Goal: Navigation & Orientation: Find specific page/section

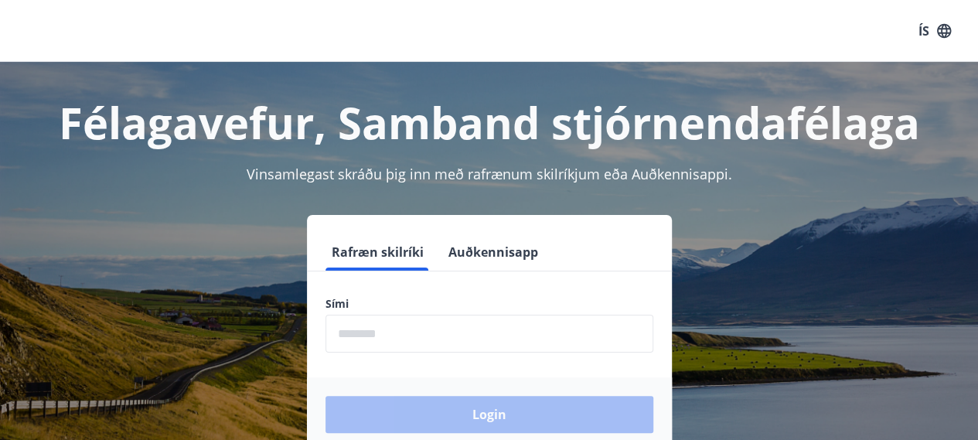
click at [400, 328] on input "phone" at bounding box center [489, 334] width 328 height 38
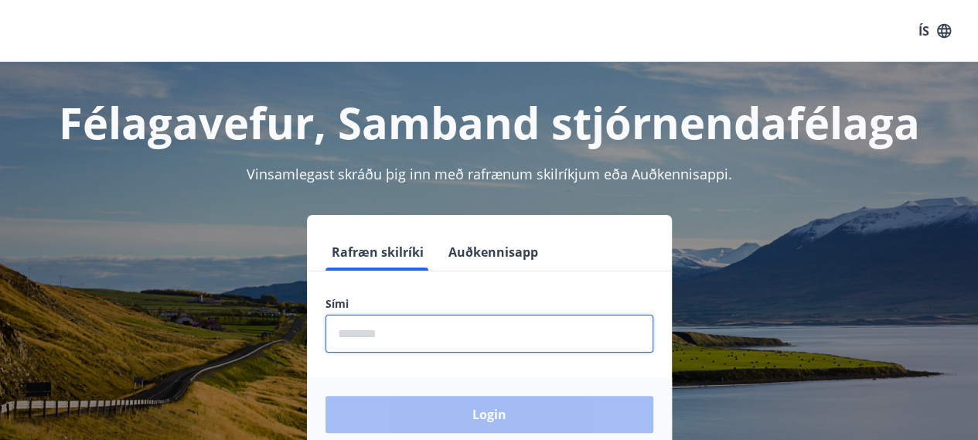
type input "********"
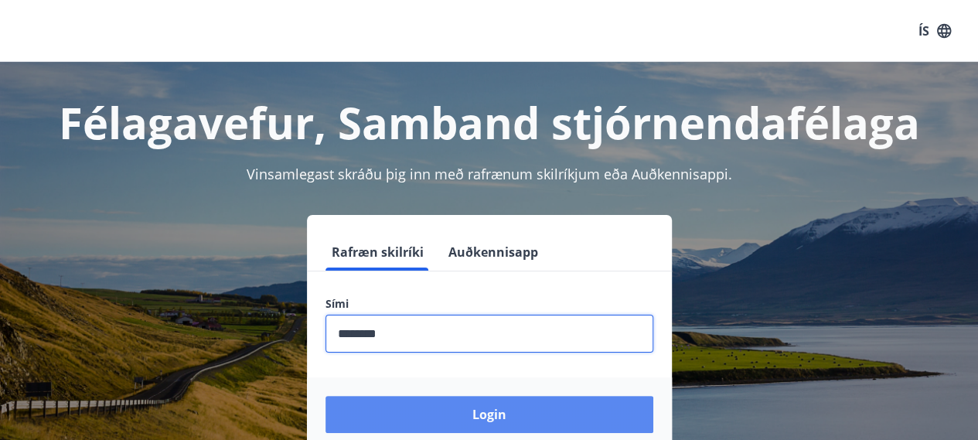
click at [490, 417] on button "Login" at bounding box center [489, 414] width 328 height 37
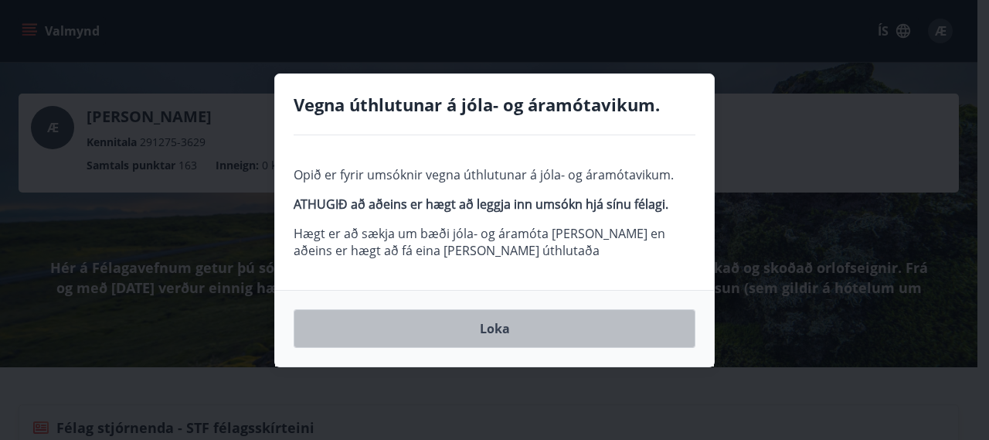
click at [493, 330] on button "Loka" at bounding box center [495, 328] width 402 height 39
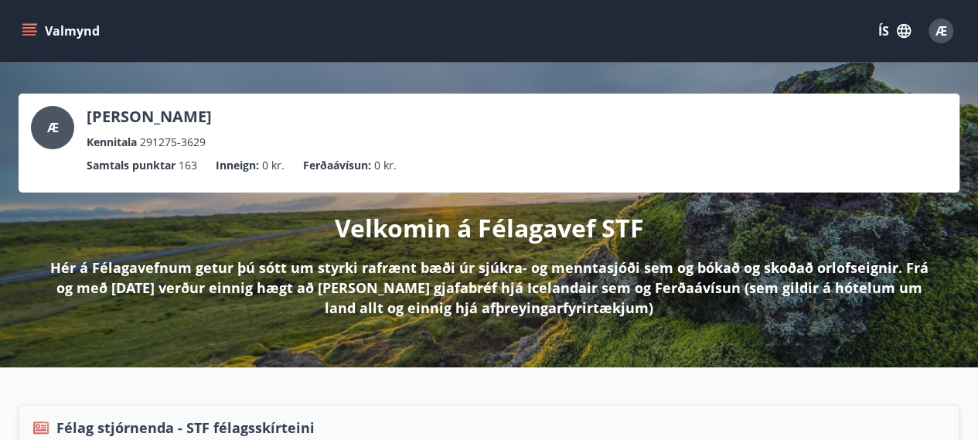
click at [901, 32] on icon "button" at bounding box center [904, 31] width 14 height 14
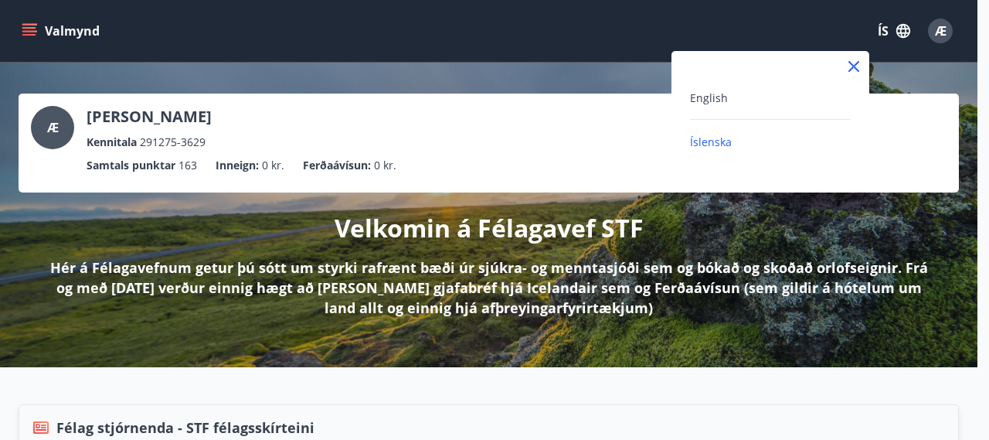
click at [819, 29] on div at bounding box center [494, 220] width 989 height 440
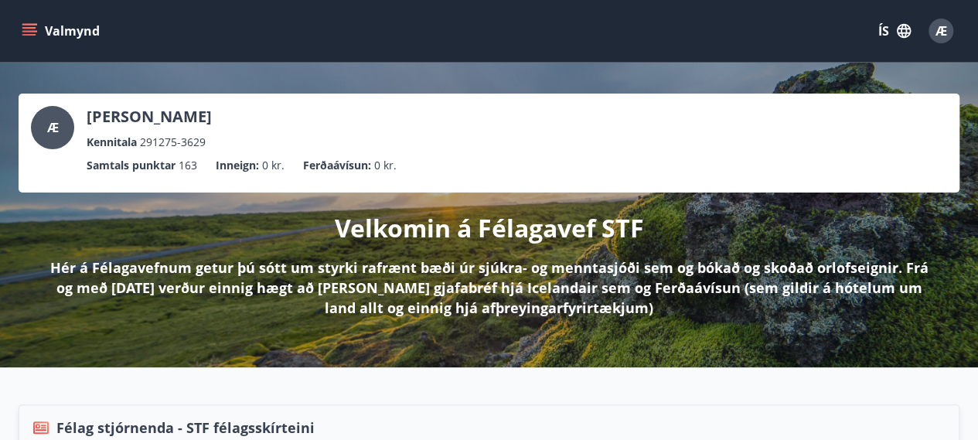
click at [31, 29] on icon "menu" at bounding box center [29, 30] width 15 height 15
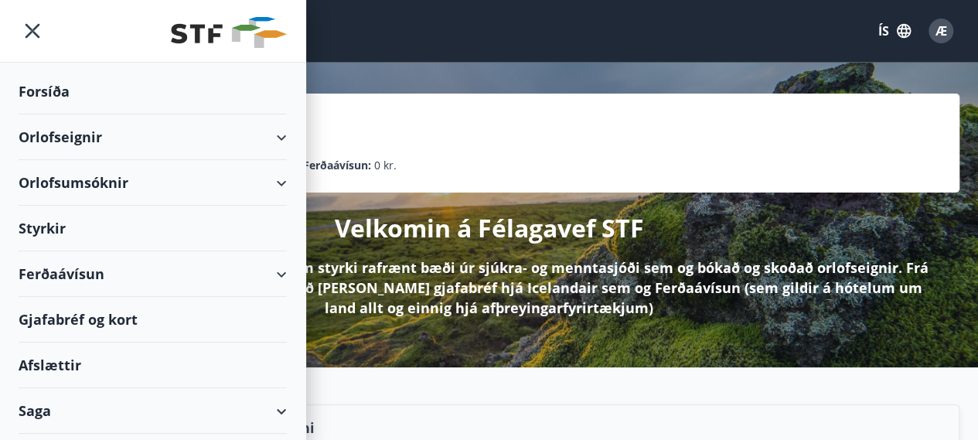
scroll to position [36, 0]
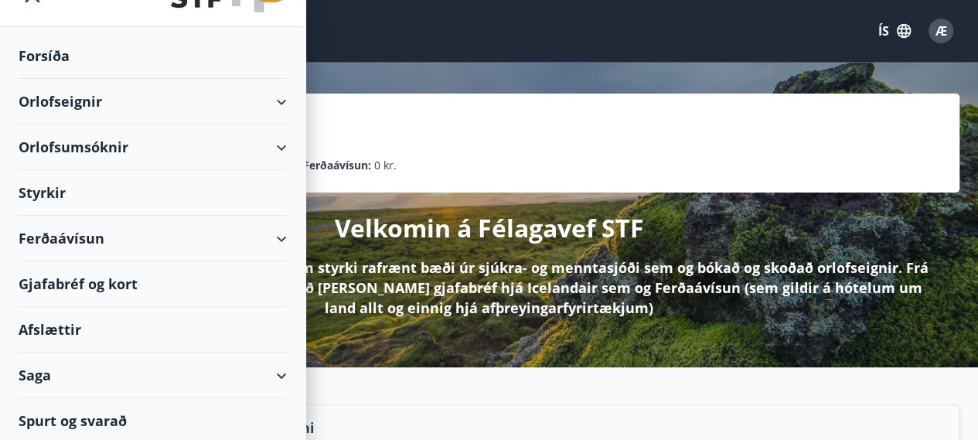
click at [53, 325] on div "Afslættir" at bounding box center [153, 330] width 268 height 46
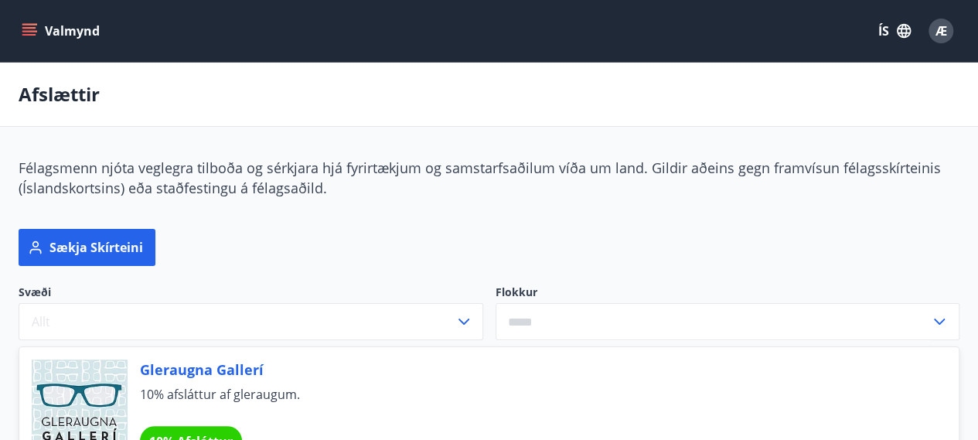
click at [32, 30] on icon "menu" at bounding box center [30, 31] width 17 height 2
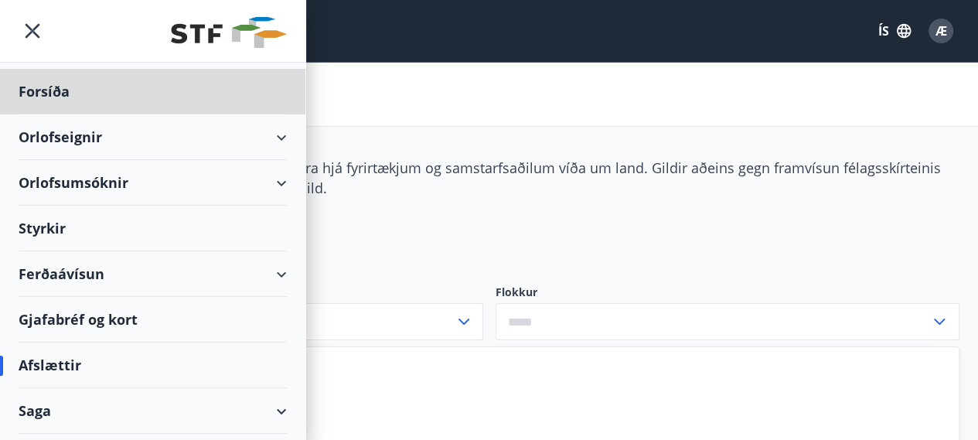
click at [39, 228] on div "Styrkir" at bounding box center [153, 229] width 268 height 46
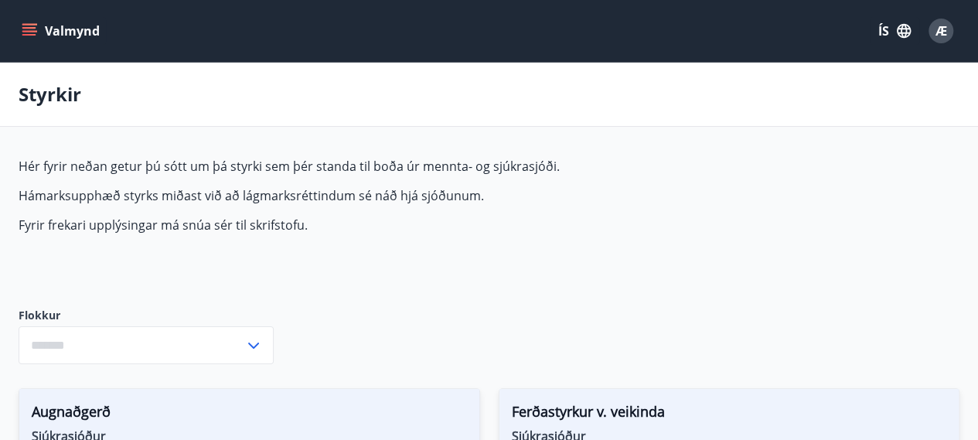
type input "***"
click at [31, 31] on icon "menu" at bounding box center [29, 30] width 15 height 15
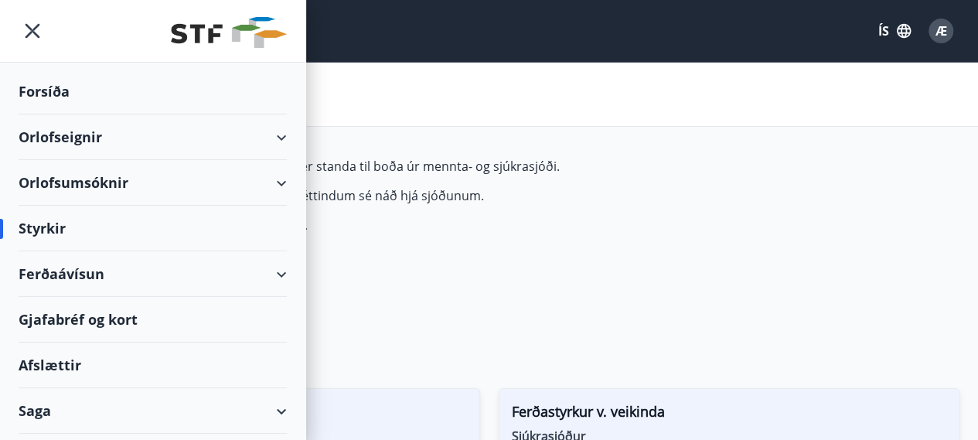
click at [273, 134] on div "Orlofseignir" at bounding box center [153, 137] width 268 height 46
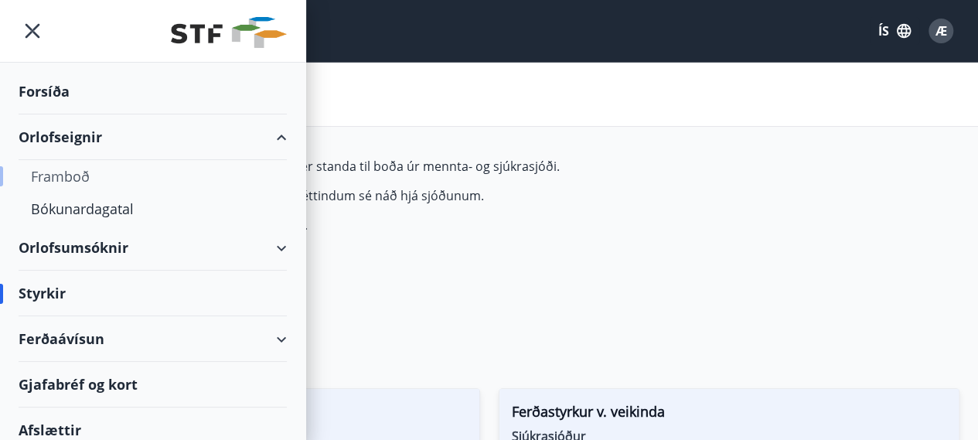
click at [80, 175] on div "Framboð" at bounding box center [152, 176] width 243 height 32
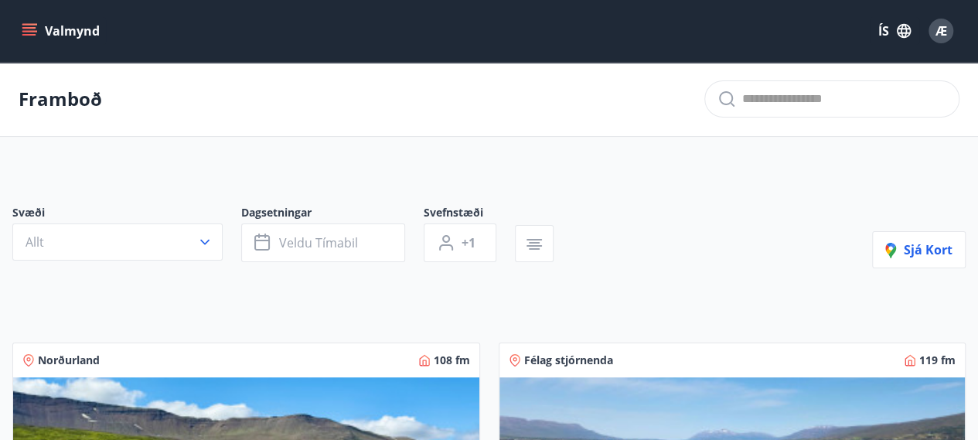
click at [32, 30] on icon "menu" at bounding box center [29, 30] width 15 height 15
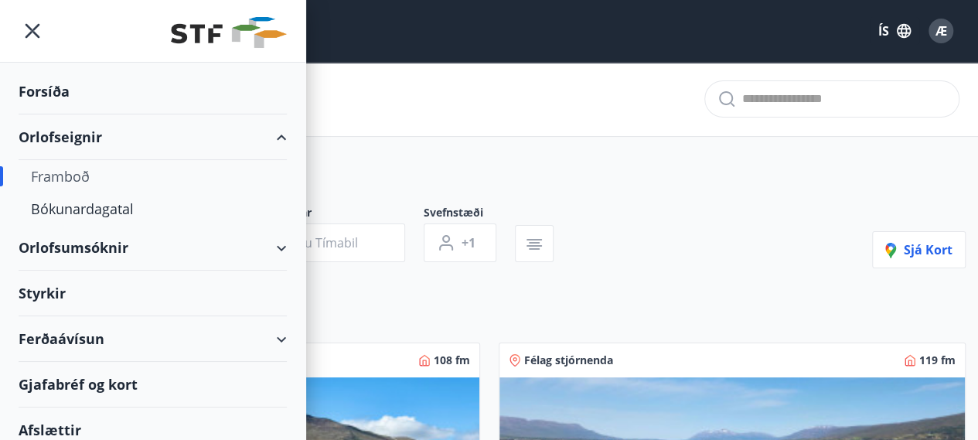
click at [60, 97] on div "Forsíða" at bounding box center [153, 92] width 268 height 46
